Goal: Information Seeking & Learning: Learn about a topic

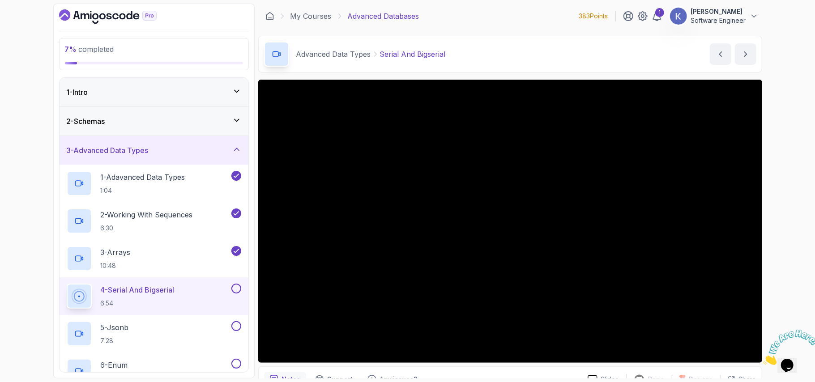
scroll to position [167, 0]
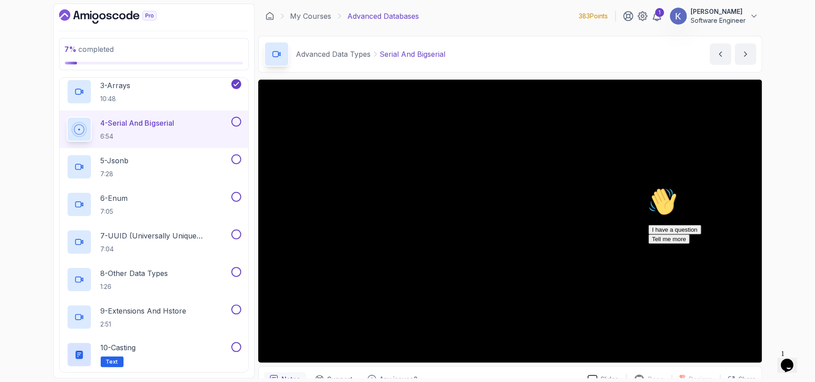
click at [648, 187] on icon "Chat attention grabber" at bounding box center [648, 187] width 0 height 0
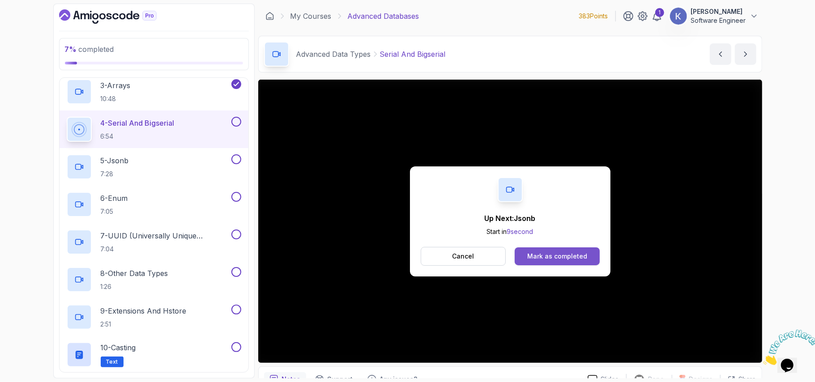
click at [559, 251] on button "Mark as completed" at bounding box center [557, 257] width 85 height 18
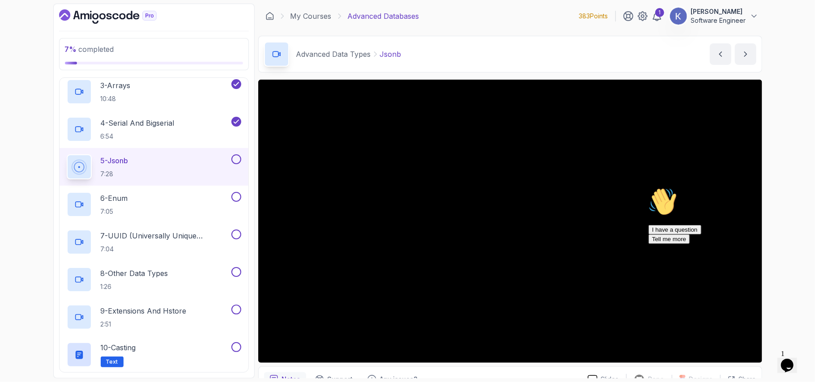
click at [648, 187] on icon "Chat attention grabber" at bounding box center [648, 187] width 0 height 0
click at [62, 167] on div "5 - Jsonb 7:28" at bounding box center [154, 167] width 189 height 38
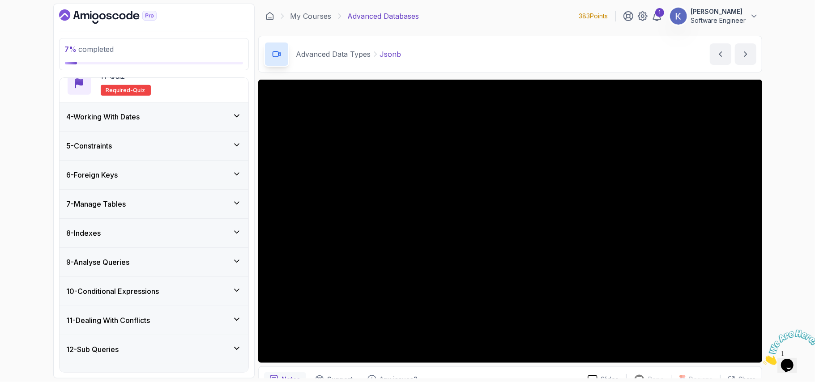
scroll to position [452, 0]
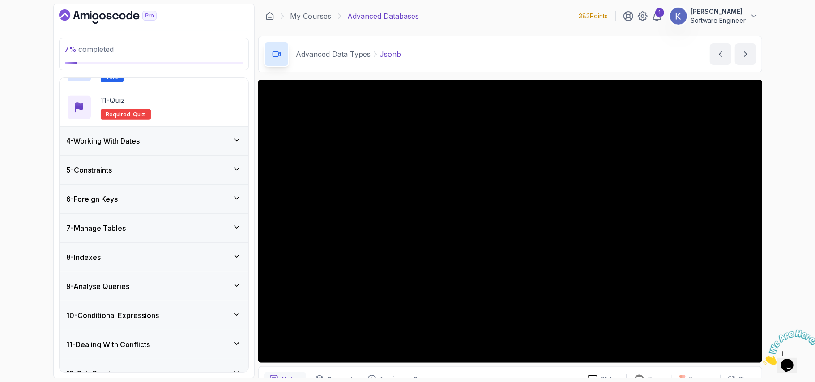
click at [108, 141] on h3 "4 - Working With Dates" at bounding box center [103, 141] width 73 height 11
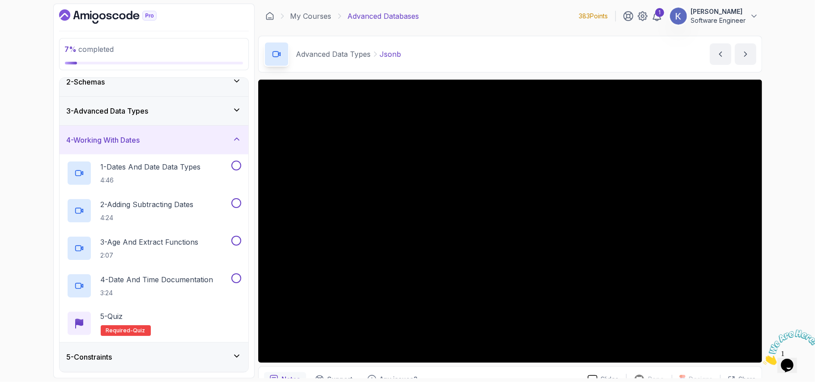
scroll to position [0, 0]
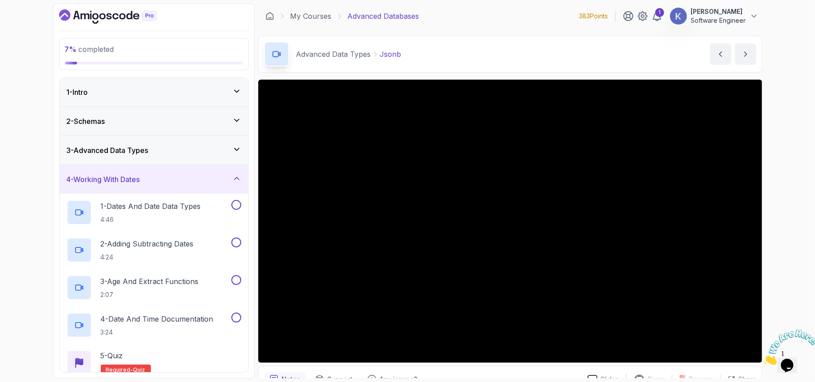
click at [108, 141] on div "3 - Advanced Data Types" at bounding box center [154, 150] width 189 height 29
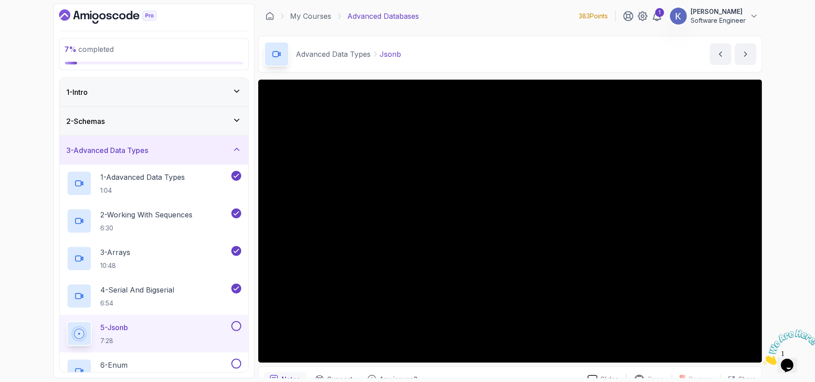
click at [654, 56] on div "Advanced Data Types Jsonb Jsonb by [PERSON_NAME]" at bounding box center [510, 54] width 504 height 37
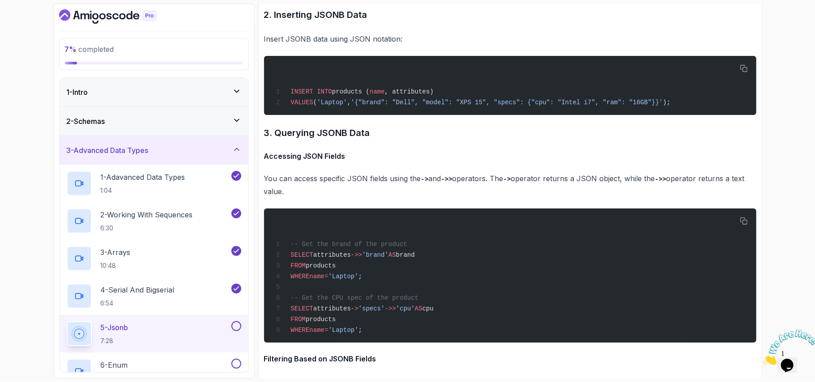
scroll to position [1935, 0]
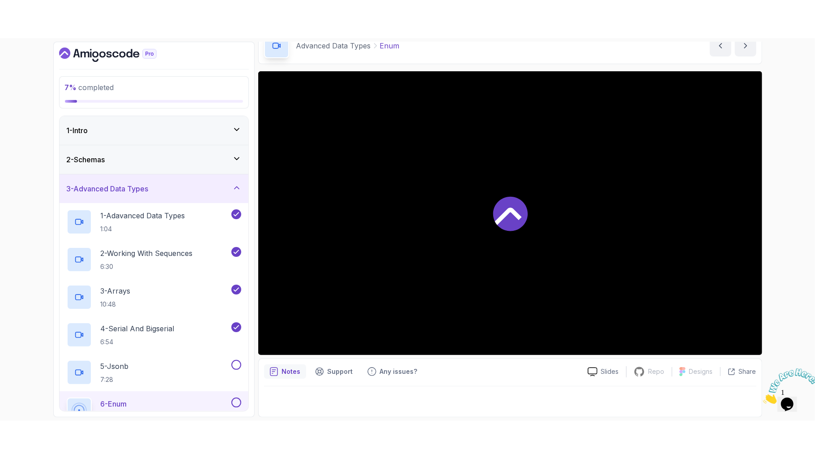
scroll to position [47, 0]
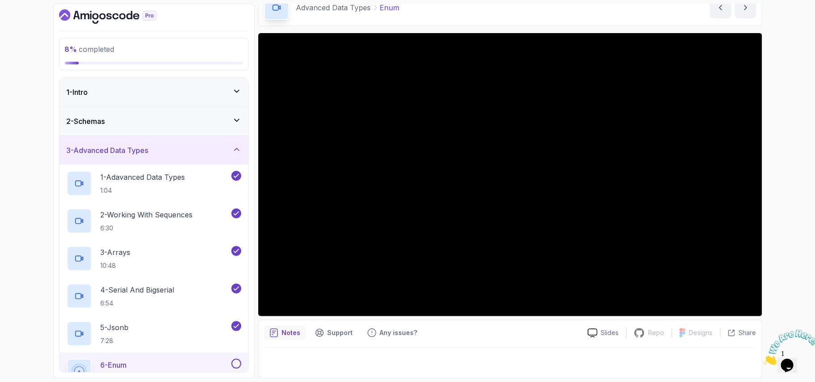
click at [633, 13] on div "Advanced Data Types Enum Enum by [PERSON_NAME]" at bounding box center [510, 7] width 504 height 37
click at [547, 334] on div "Notes Support Any issues?" at bounding box center [422, 333] width 317 height 14
click at [291, 330] on p "Notes" at bounding box center [291, 333] width 19 height 9
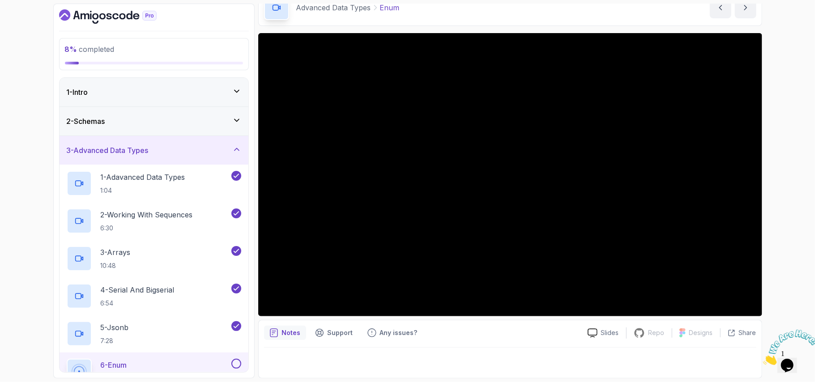
click at [291, 330] on p "Notes" at bounding box center [291, 333] width 19 height 9
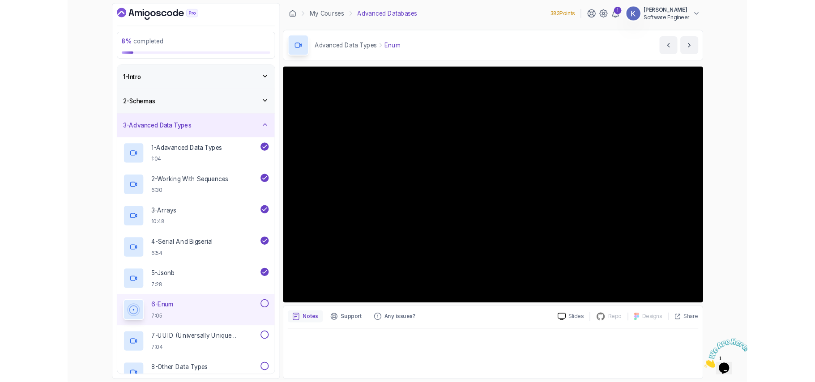
scroll to position [0, 0]
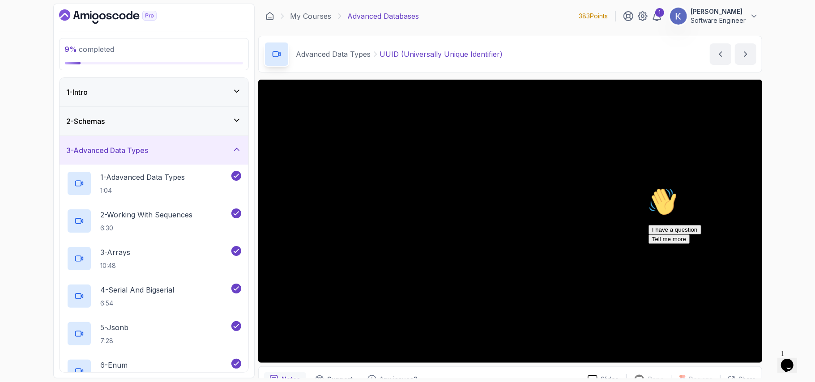
click at [648, 187] on icon "Chat attention grabber" at bounding box center [648, 187] width 0 height 0
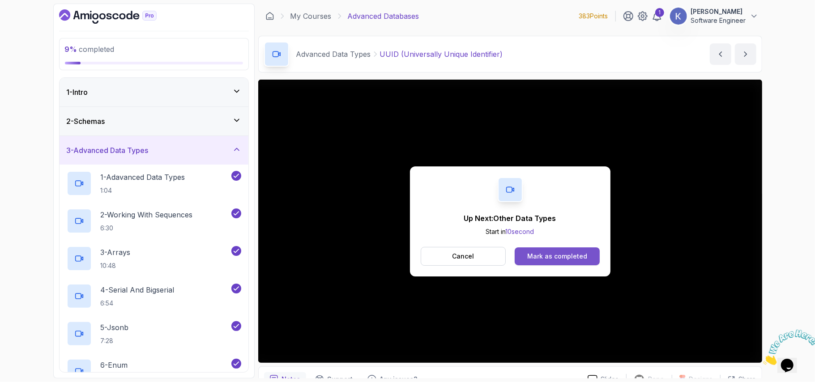
click at [554, 251] on button "Mark as completed" at bounding box center [557, 257] width 85 height 18
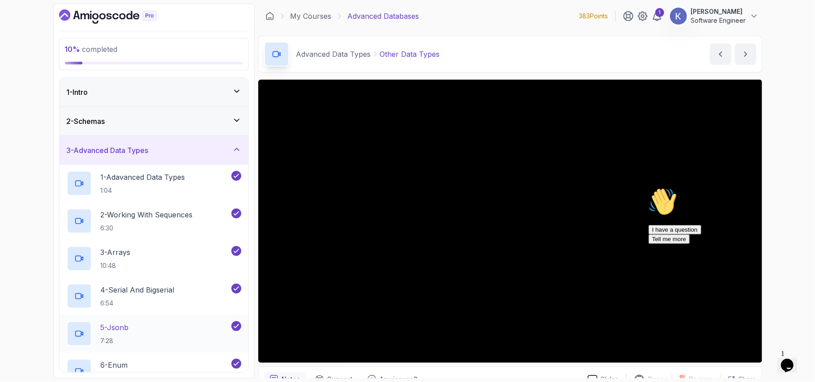
click at [62, 331] on div "5 - Jsonb 7:28" at bounding box center [154, 334] width 189 height 38
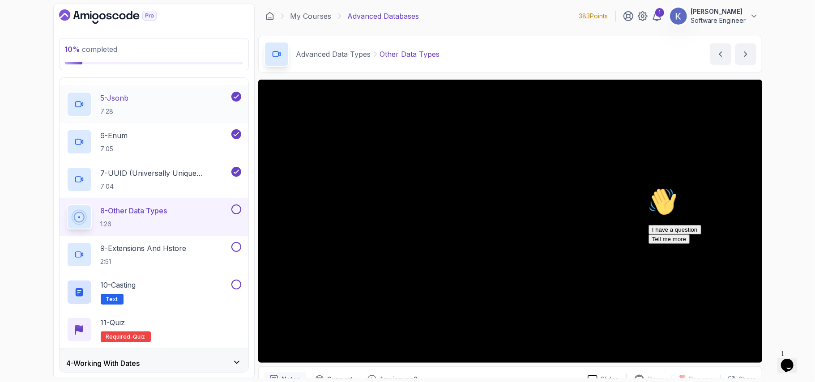
scroll to position [257, 0]
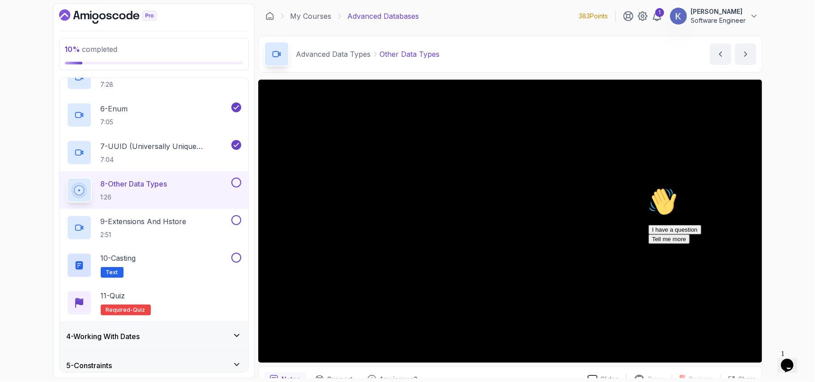
click at [796, 244] on div "Hi! How can we help? I have a question Tell me more" at bounding box center [728, 215] width 161 height 56
click at [648, 187] on icon "Chat attention grabber" at bounding box center [648, 187] width 0 height 0
click at [646, 55] on div "Advanced Data Types Other Data Types Other Data Types by [PERSON_NAME]" at bounding box center [510, 54] width 504 height 37
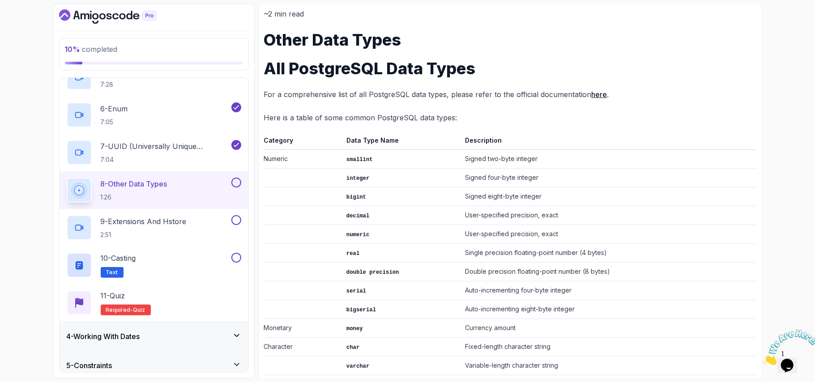
scroll to position [408, 0]
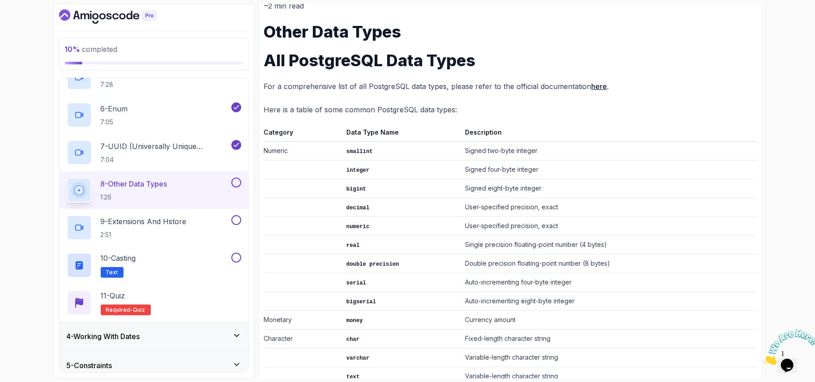
click at [529, 104] on p "Here is a table of some common PostgreSQL data types:" at bounding box center [510, 109] width 493 height 13
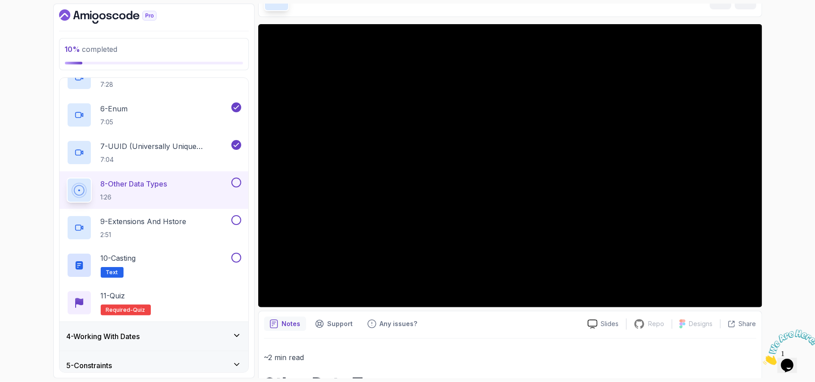
scroll to position [79, 0]
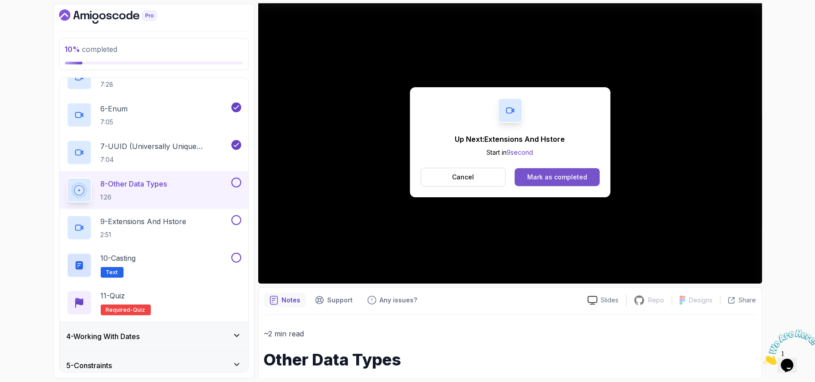
click at [547, 182] on button "Mark as completed" at bounding box center [557, 177] width 85 height 18
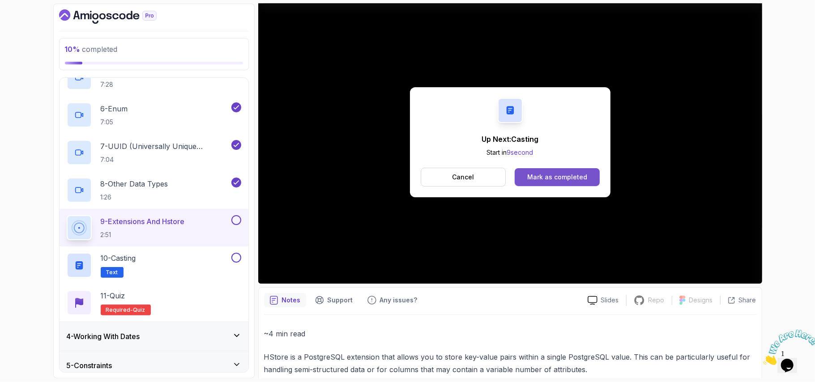
click at [580, 177] on div "Mark as completed" at bounding box center [558, 177] width 60 height 9
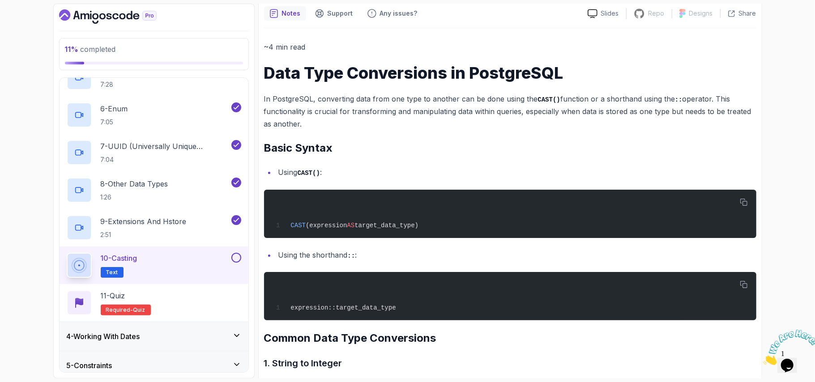
click at [498, 131] on p "In PostgreSQL, converting data from one type to another can be done using the C…" at bounding box center [510, 112] width 493 height 38
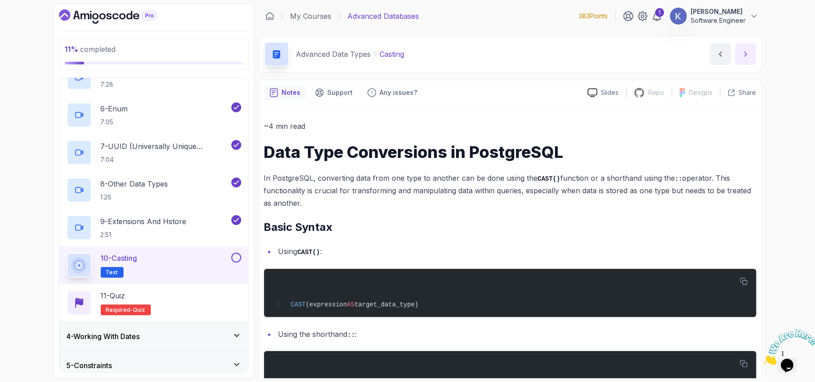
click at [744, 49] on button "next content" at bounding box center [745, 53] width 21 height 21
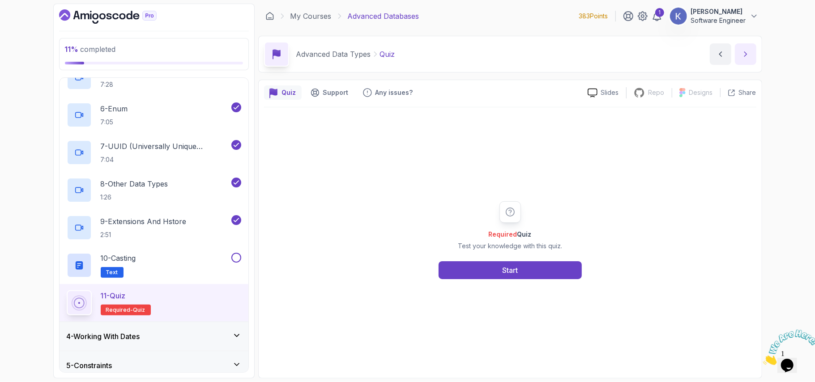
click at [747, 57] on icon "next content" at bounding box center [746, 54] width 9 height 9
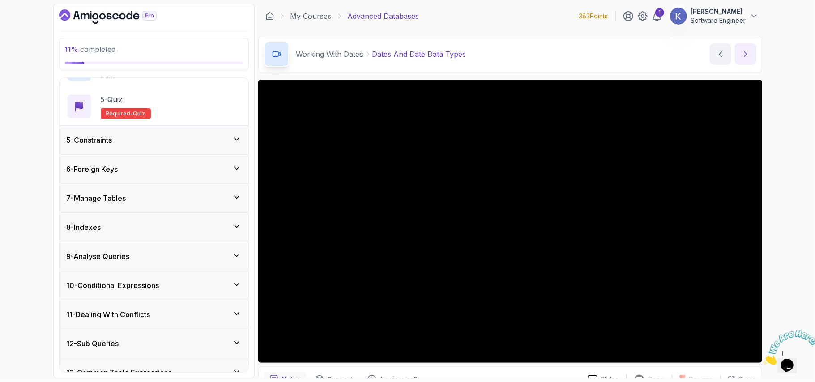
click at [747, 57] on icon "next content" at bounding box center [746, 54] width 9 height 9
click at [735, 43] on button "next content" at bounding box center [745, 53] width 21 height 21
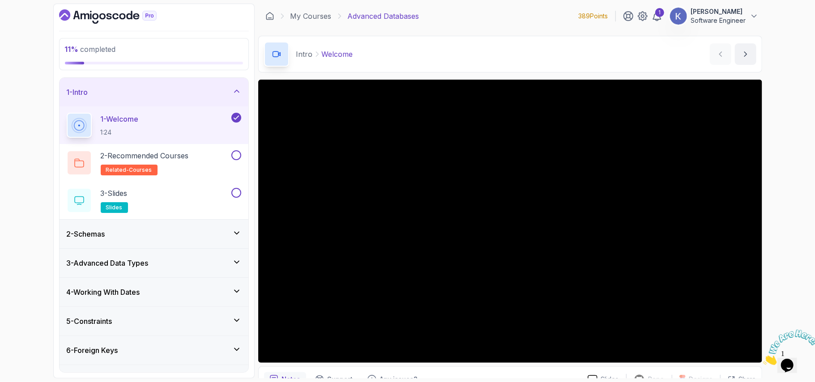
click at [166, 294] on div "4 - Working With Dates" at bounding box center [154, 292] width 175 height 11
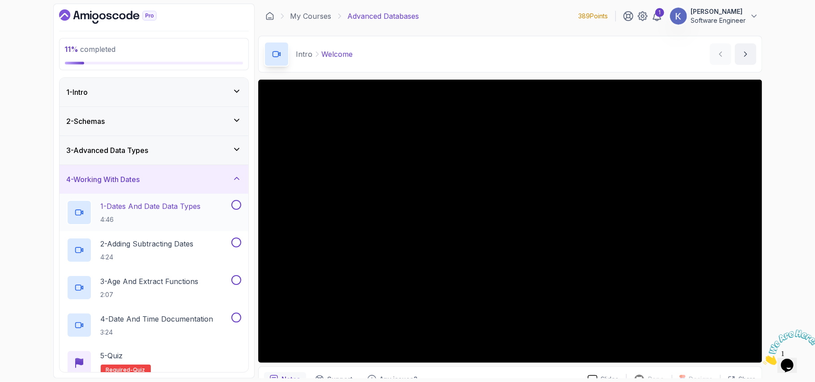
click at [150, 214] on h2 "1 - Dates And Date Data Types 4:46" at bounding box center [151, 212] width 100 height 23
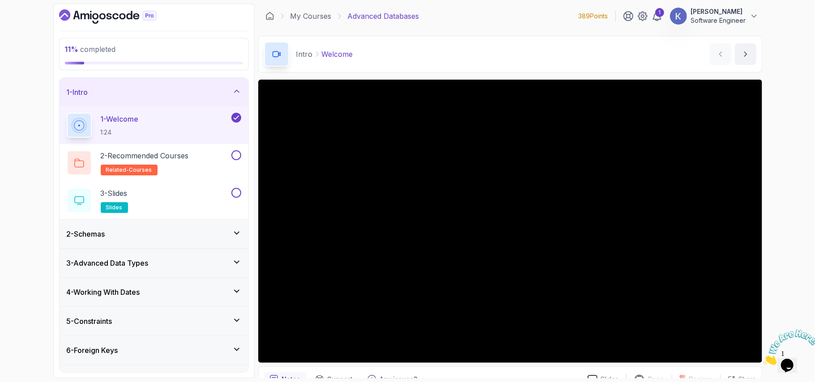
click at [164, 298] on div "4 - Working With Dates" at bounding box center [154, 292] width 175 height 11
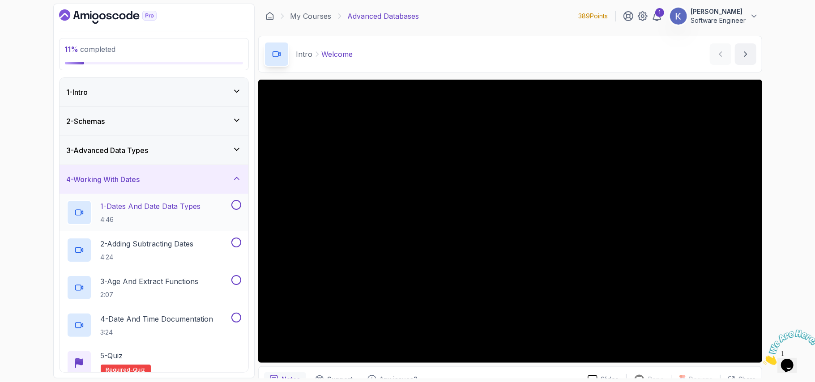
click at [156, 214] on h2 "1 - Dates And Date Data Types 4:46" at bounding box center [151, 212] width 100 height 23
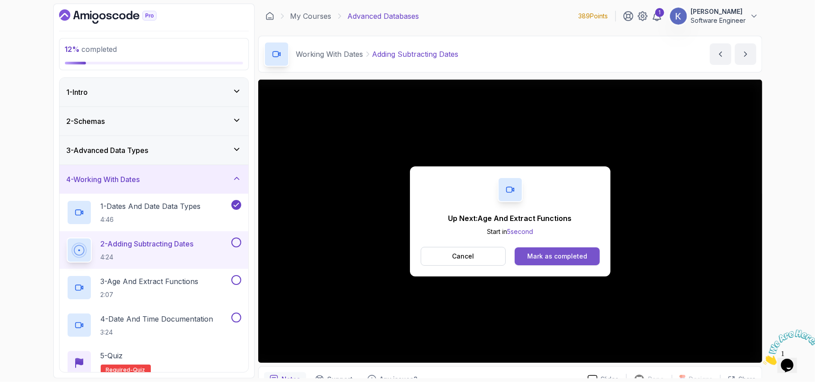
click at [575, 253] on div "Mark as completed" at bounding box center [558, 256] width 60 height 9
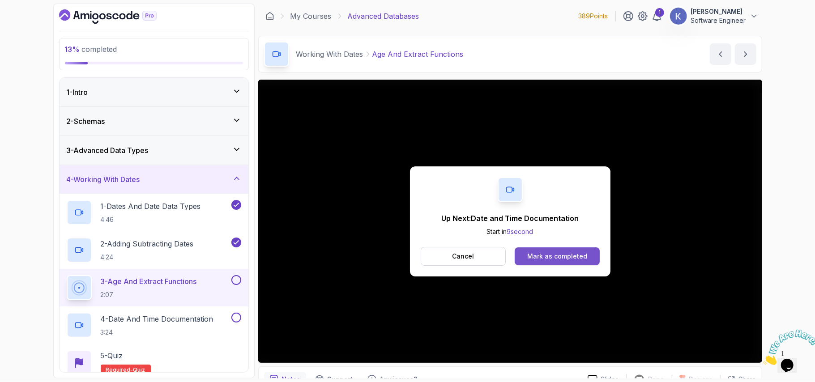
click at [568, 257] on div "Mark as completed" at bounding box center [558, 256] width 60 height 9
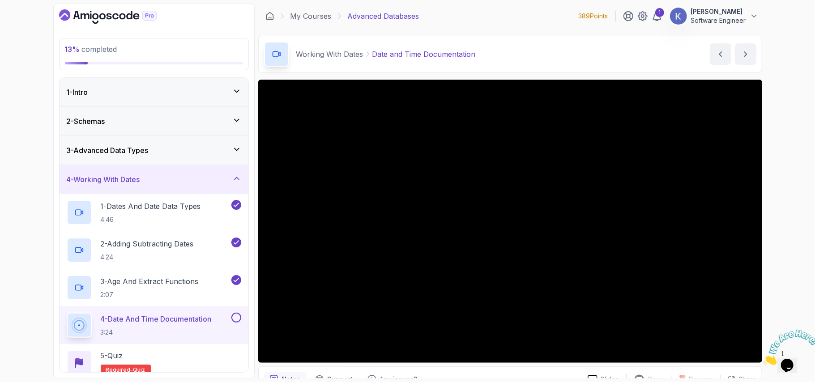
click at [64, 328] on div "4 - Date and Time Documentation 3:24" at bounding box center [154, 326] width 189 height 38
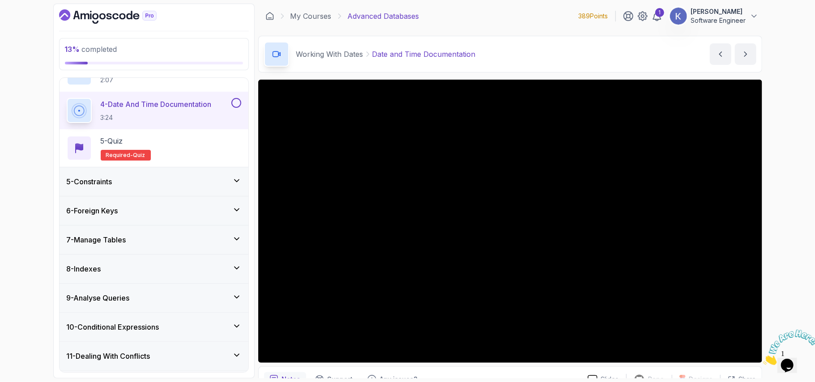
scroll to position [239, 0]
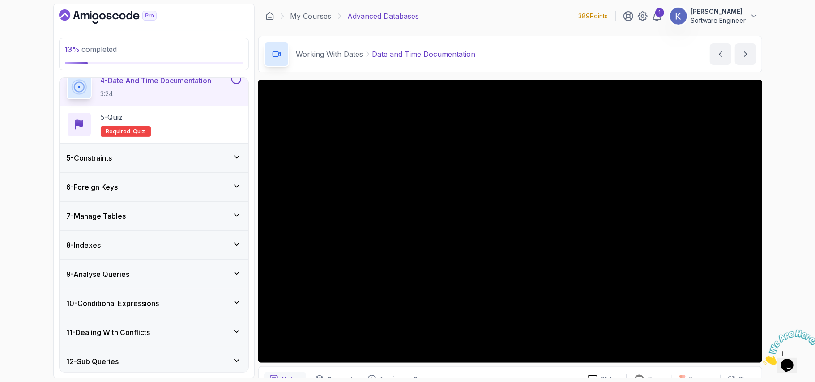
click at [103, 159] on h3 "5 - Constraints" at bounding box center [90, 158] width 46 height 11
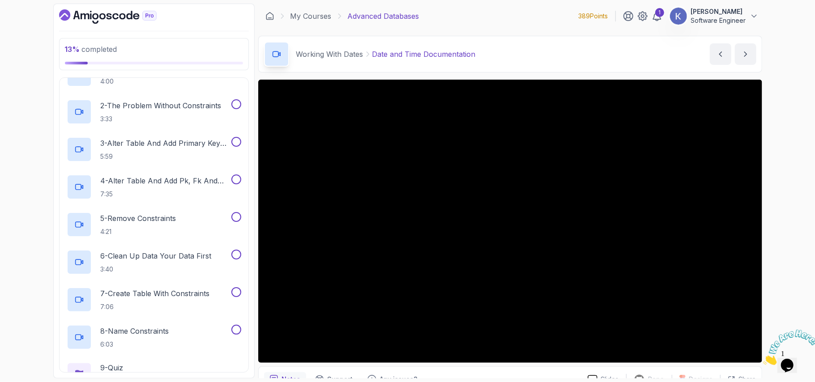
scroll to position [144, 0]
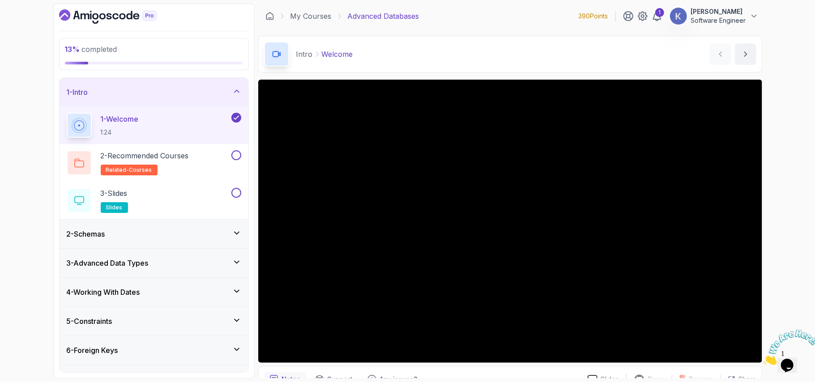
click at [157, 287] on div "4 - Working With Dates" at bounding box center [154, 292] width 175 height 11
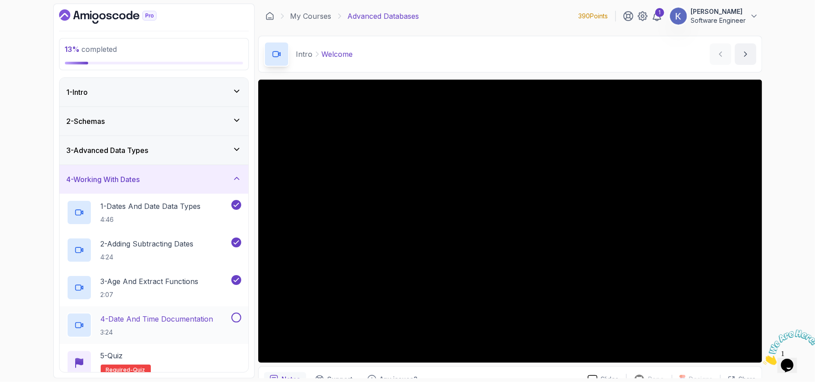
click at [159, 287] on p "4 - Date and Time Documentation" at bounding box center [157, 319] width 113 height 11
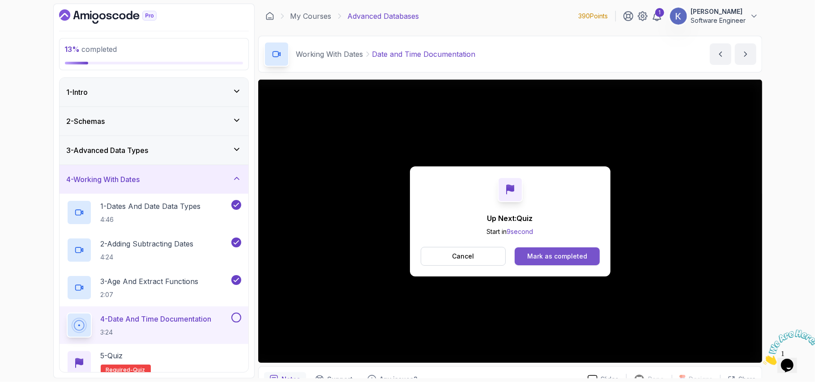
click at [559, 260] on div "Mark as completed" at bounding box center [558, 256] width 60 height 9
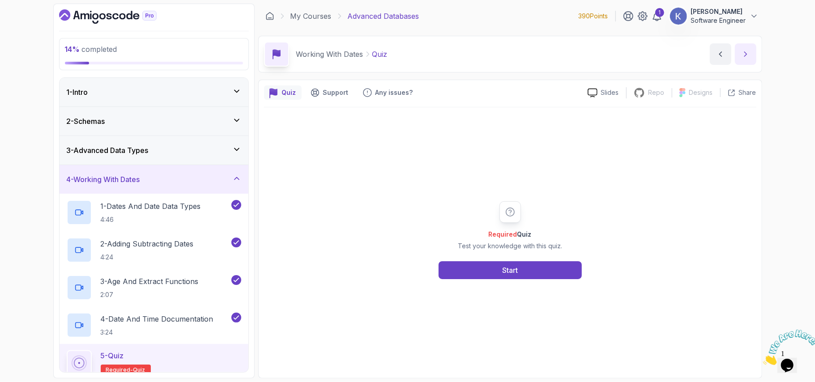
click at [611, 56] on icon "next content" at bounding box center [746, 54] width 9 height 9
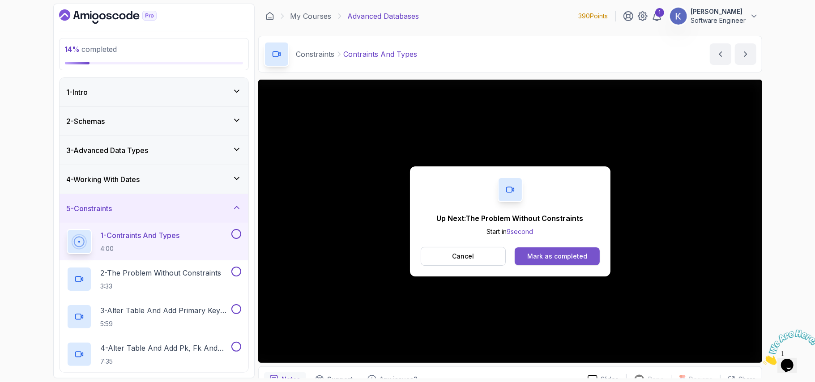
click at [545, 255] on div "Mark as completed" at bounding box center [558, 256] width 60 height 9
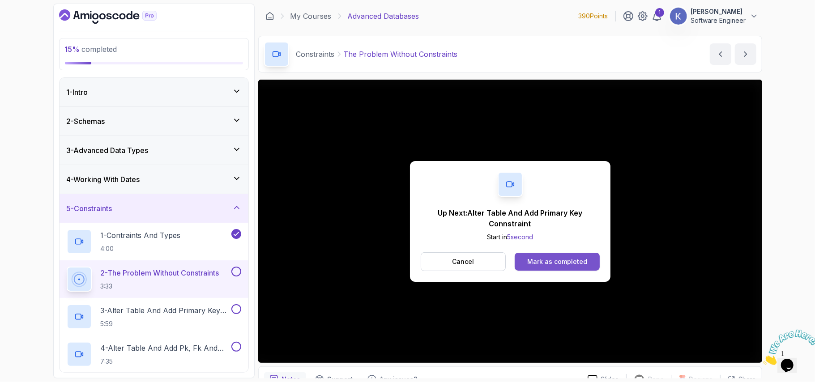
click at [554, 269] on button "Mark as completed" at bounding box center [557, 262] width 85 height 18
